Goal: Task Accomplishment & Management: Manage account settings

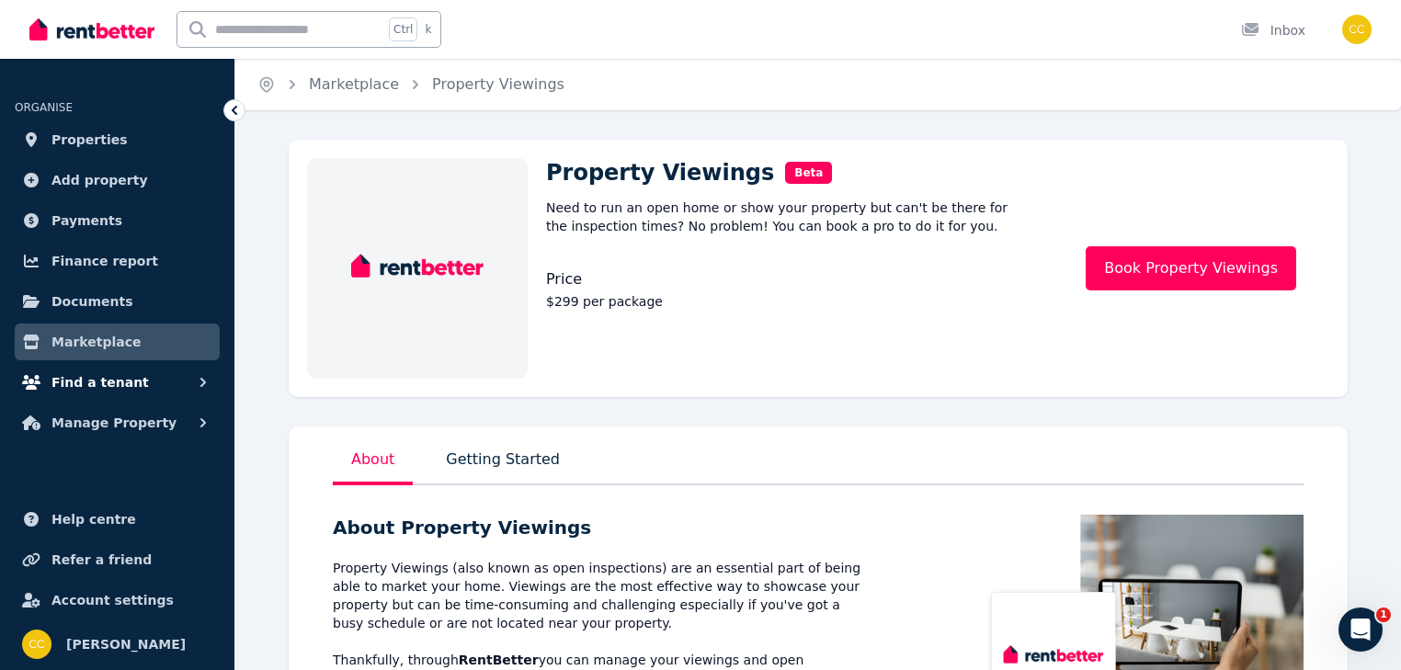
click at [125, 385] on span "Find a tenant" at bounding box center [99, 382] width 97 height 22
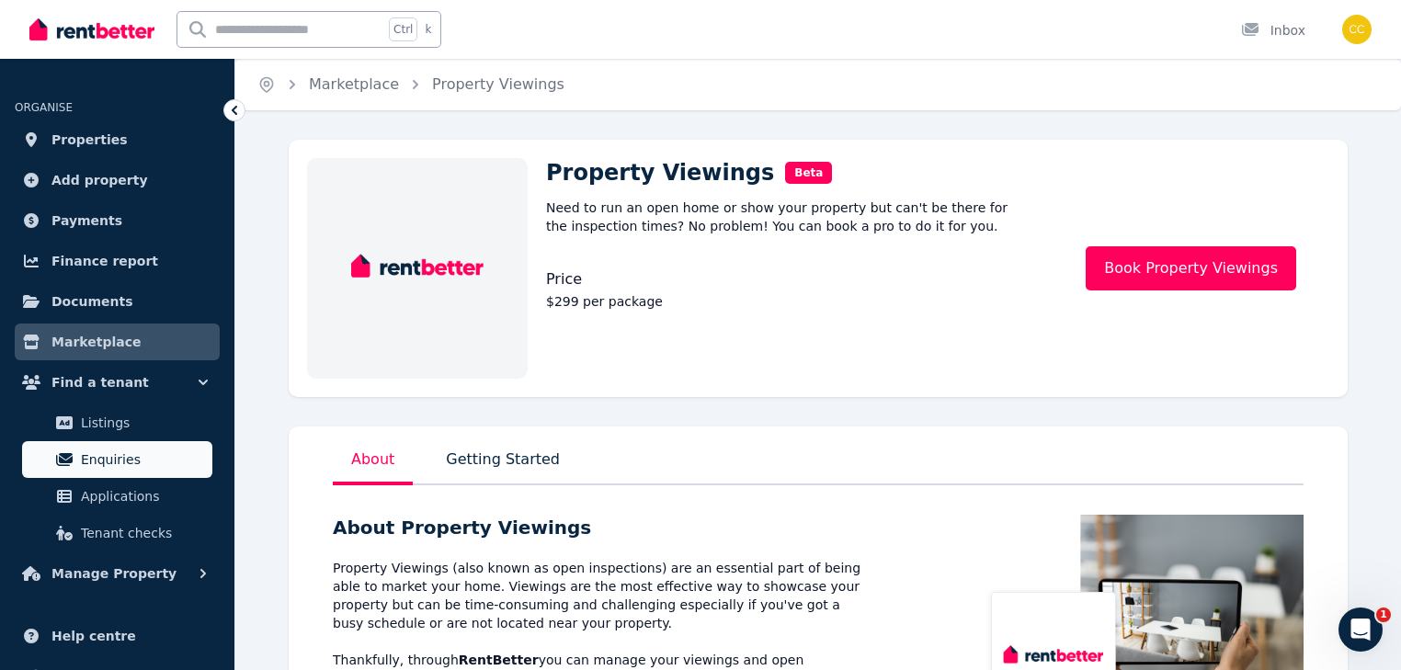
click at [111, 456] on span "Enquiries" at bounding box center [143, 459] width 124 height 22
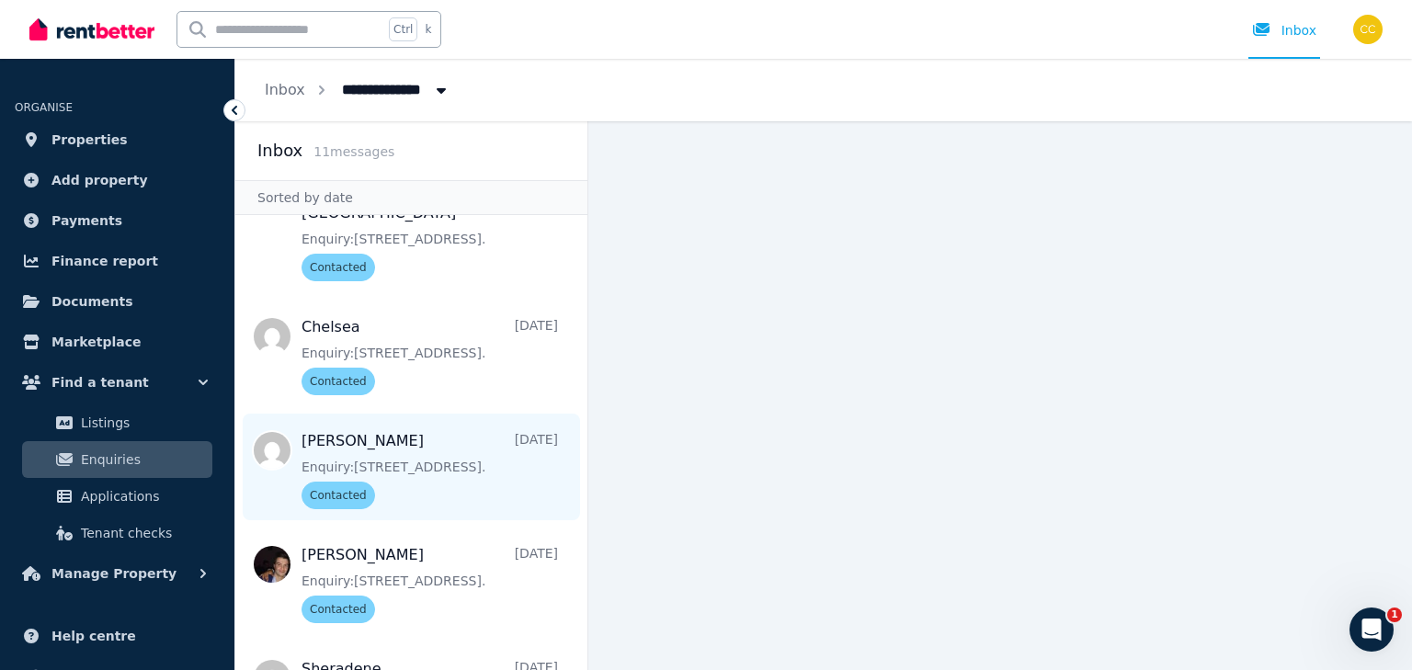
scroll to position [119, 0]
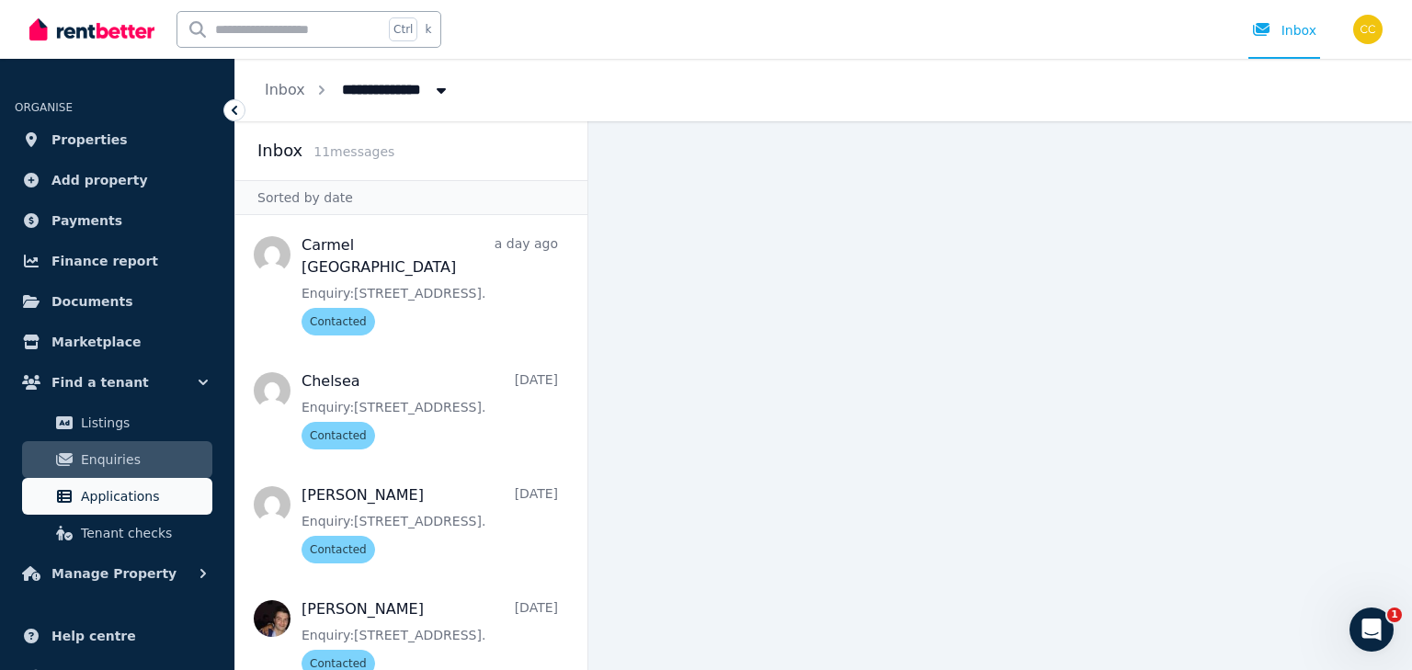
click at [141, 495] on span "Applications" at bounding box center [143, 496] width 124 height 22
